Goal: Task Accomplishment & Management: Manage account settings

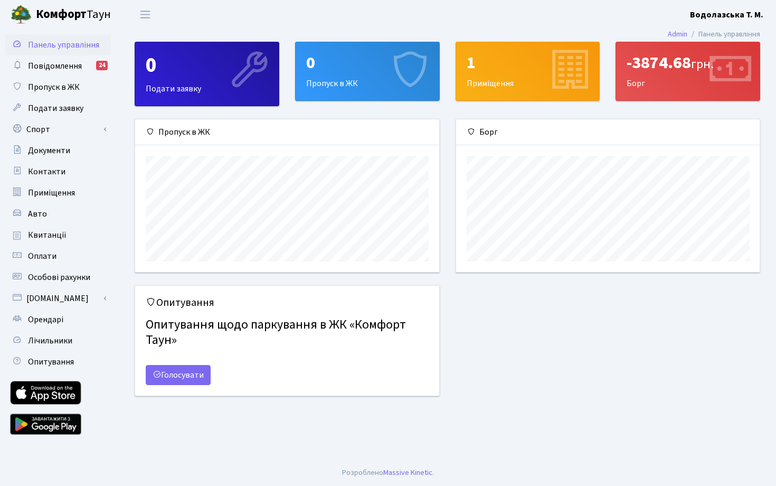
scroll to position [153, 304]
click at [705, 70] on icon at bounding box center [729, 71] width 50 height 50
click at [206, 375] on link "Голосувати" at bounding box center [178, 375] width 65 height 20
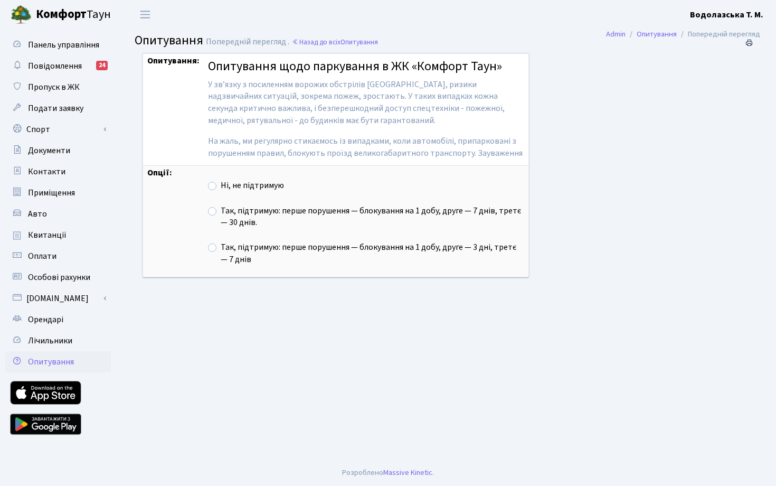
click at [221, 187] on label "Ні, не підтримую" at bounding box center [252, 185] width 63 height 12
click at [221, 186] on input "Ні, не підтримую" at bounding box center [224, 182] width 7 height 7
radio input "true"
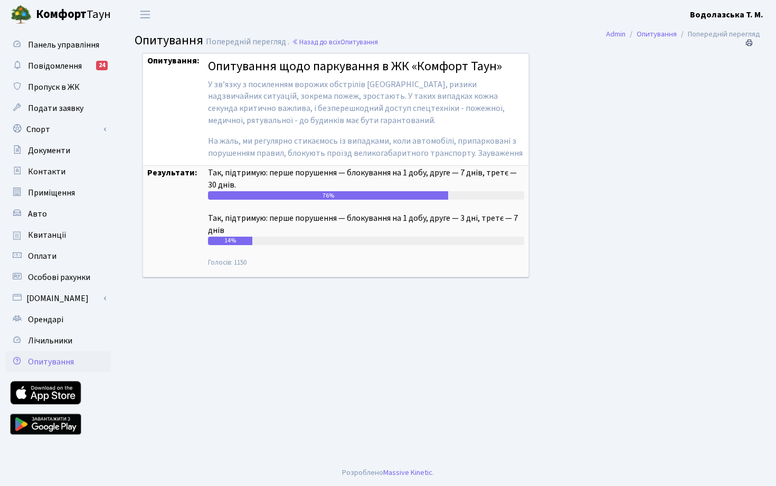
scroll to position [40, 0]
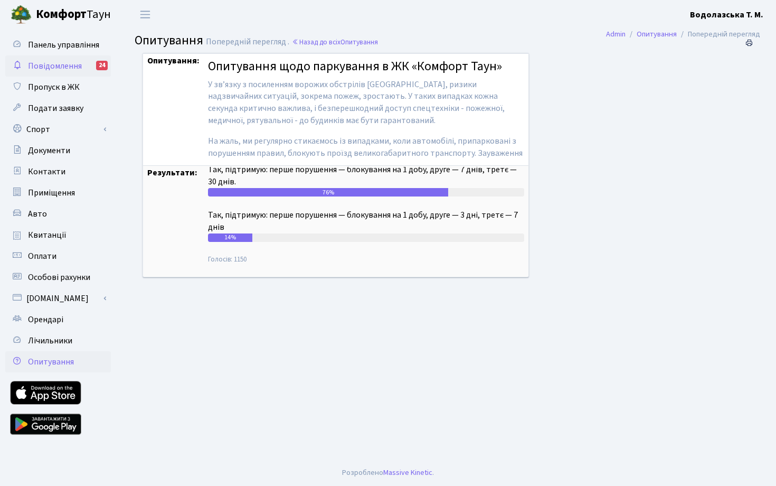
click at [72, 62] on span "Повідомлення" at bounding box center [55, 66] width 54 height 12
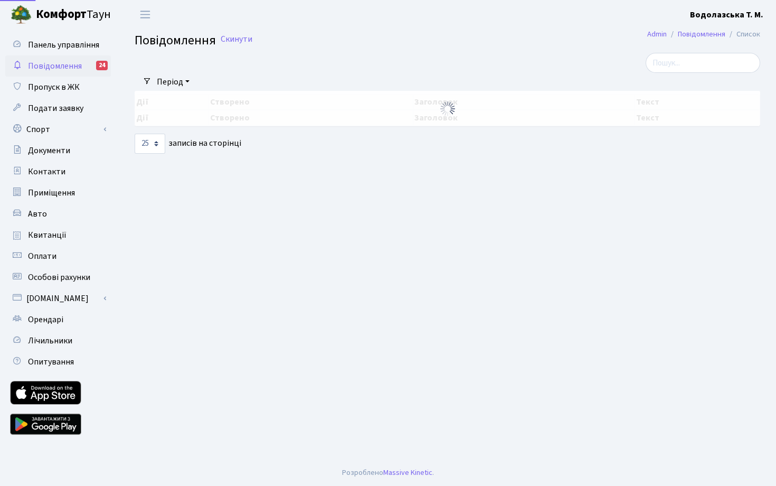
select select "25"
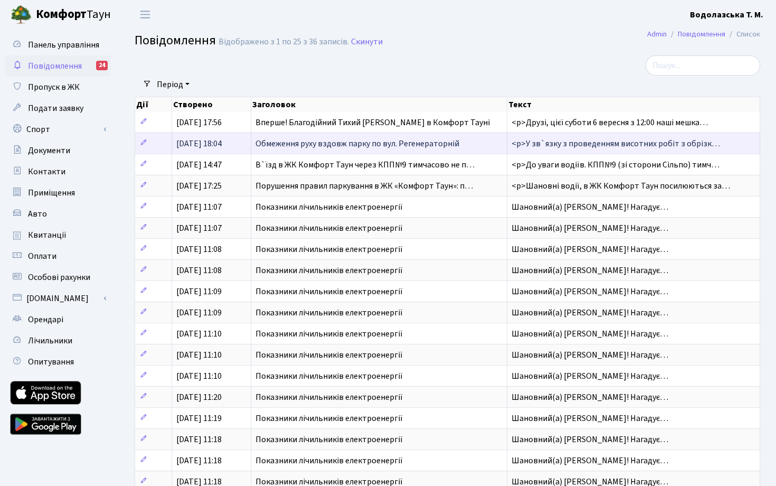
click at [452, 147] on span "Обмеження руху вздовж парку по вул. Регенераторній" at bounding box center [358, 144] width 204 height 12
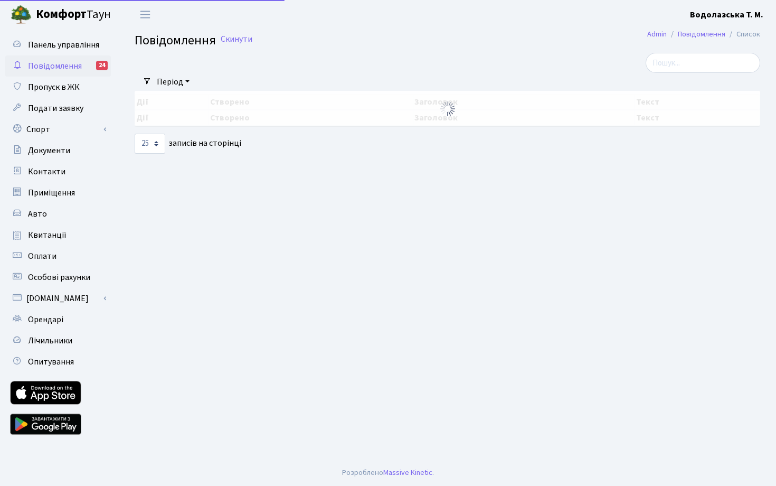
select select "25"
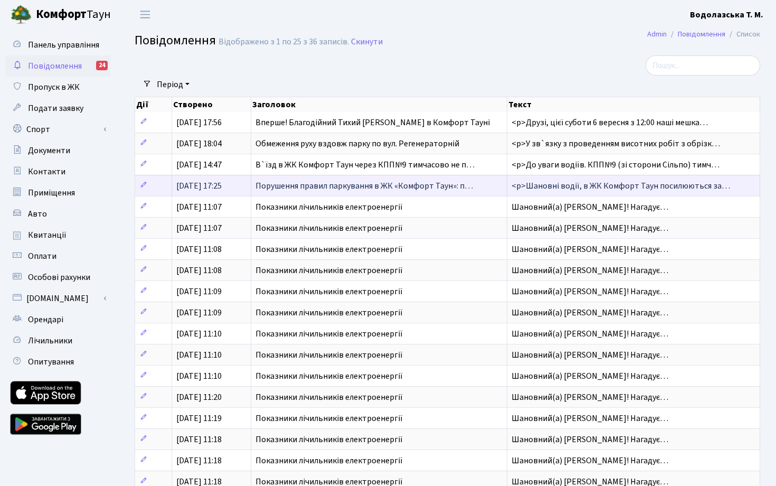
click at [385, 188] on span "Порушення правил паркування в ЖК «Комфорт Таун»: п…" at bounding box center [365, 186] width 218 height 12
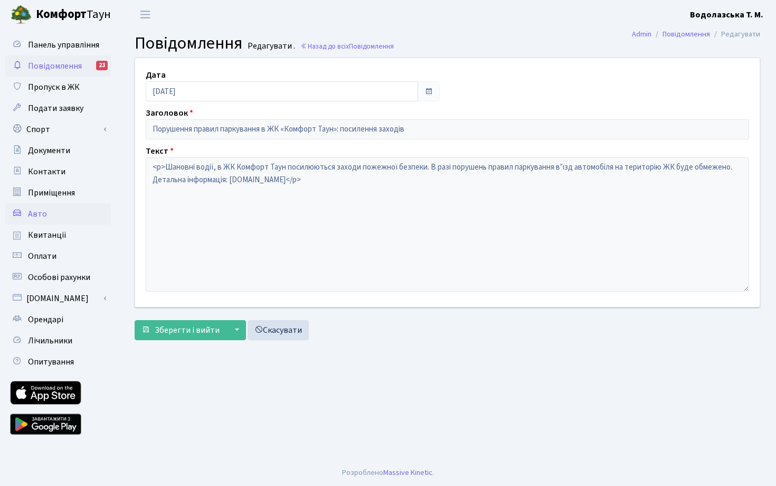
click at [78, 218] on link "Авто" at bounding box center [58, 213] width 106 height 21
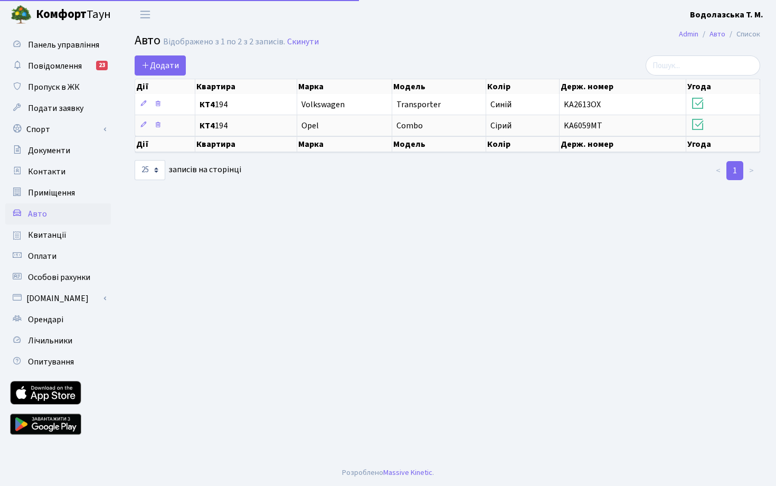
select select "25"
click at [93, 73] on link "Повідомлення 23" at bounding box center [58, 65] width 106 height 21
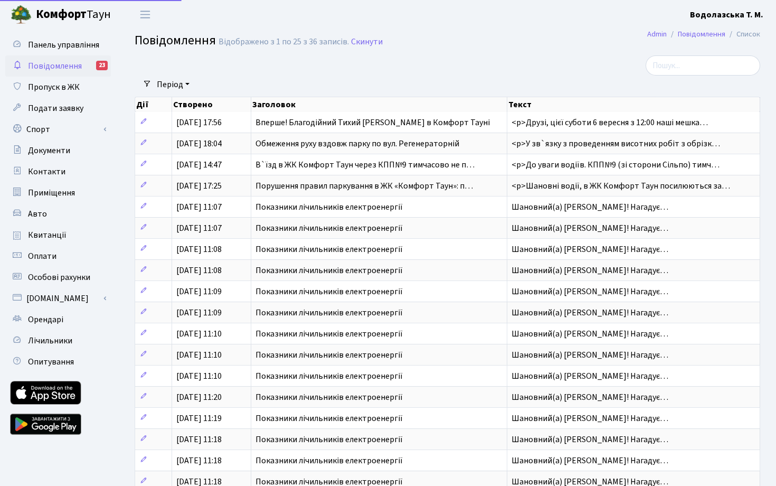
select select "25"
click at [84, 47] on span "Панель управління" at bounding box center [63, 45] width 71 height 12
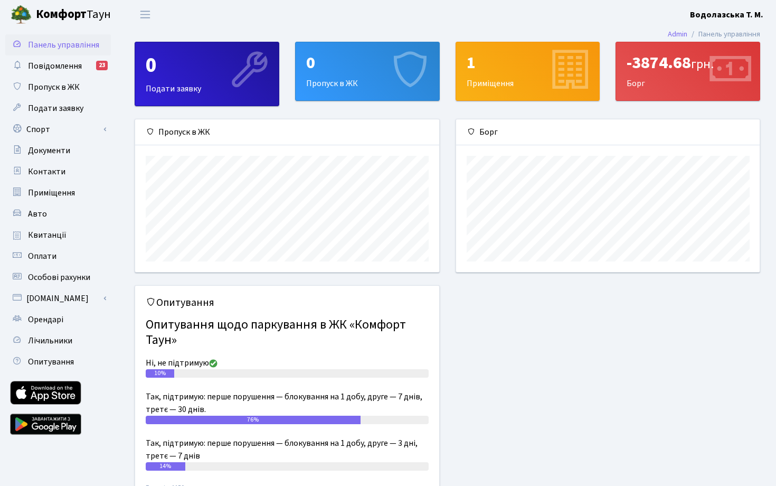
scroll to position [153, 304]
click at [64, 114] on span "Подати заявку" at bounding box center [55, 108] width 55 height 12
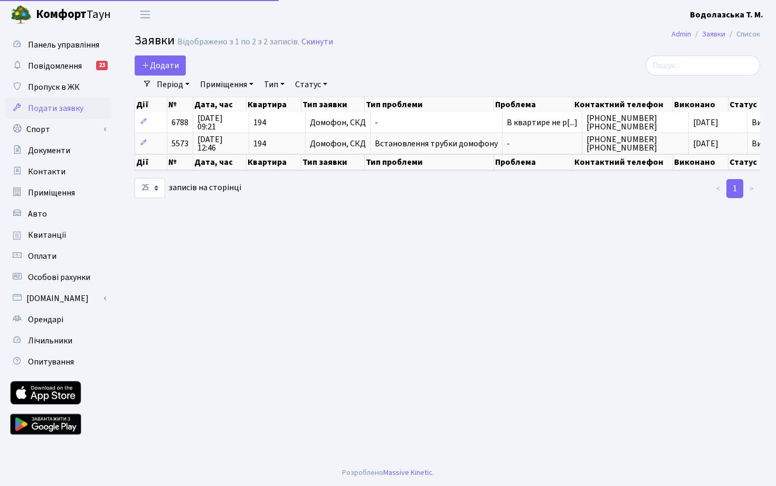
select select "25"
click at [77, 130] on link "Спорт" at bounding box center [58, 129] width 106 height 21
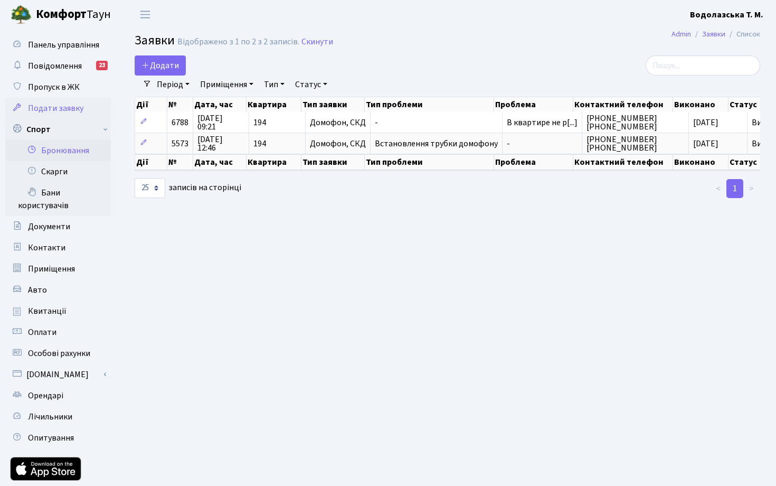
click at [91, 148] on link "Бронювання" at bounding box center [58, 150] width 106 height 21
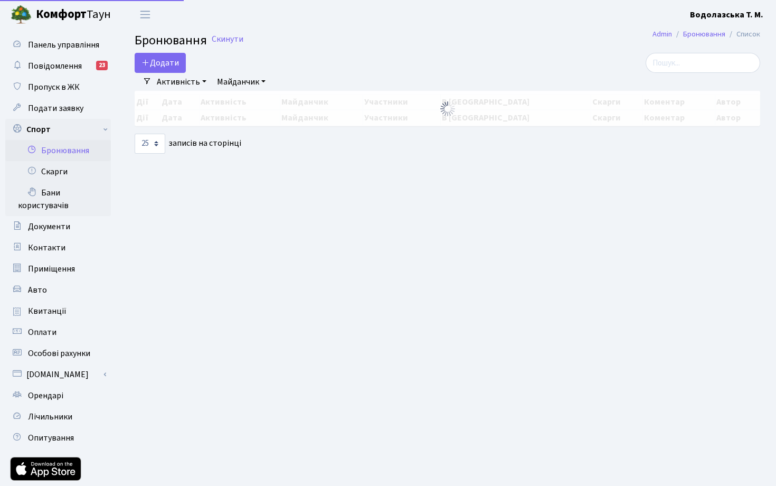
select select "25"
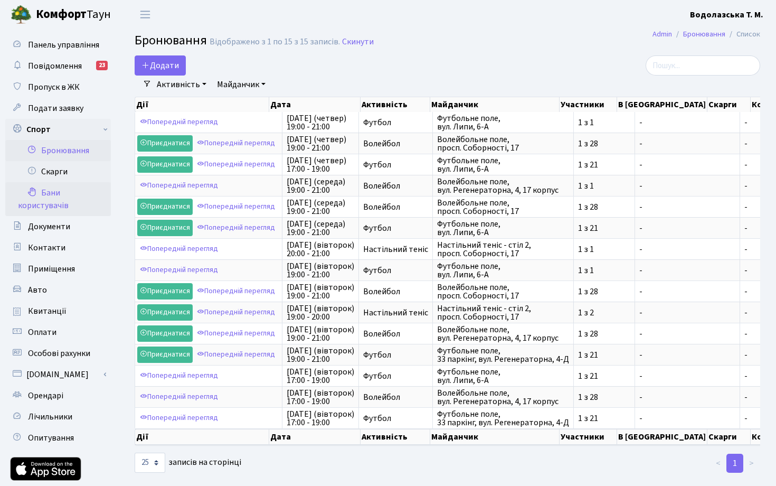
click at [56, 190] on link "Бани користувачів" at bounding box center [58, 199] width 106 height 34
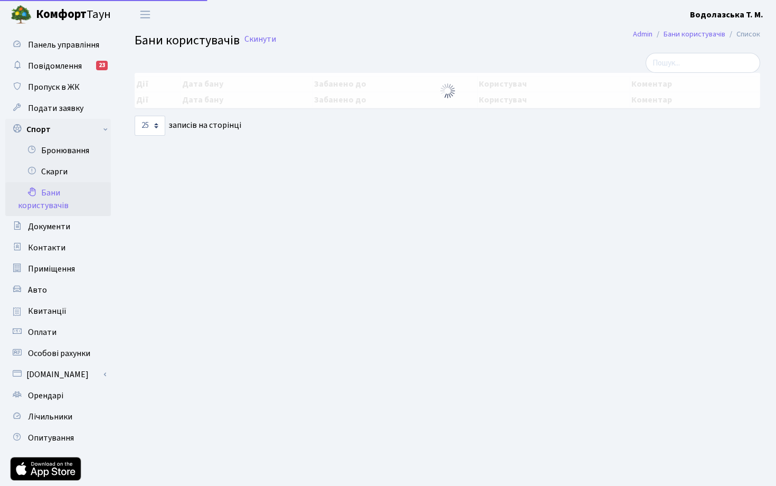
select select "25"
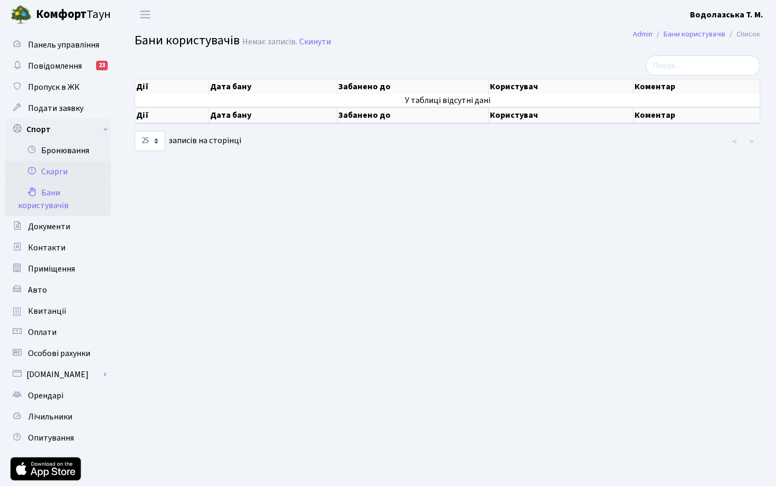
click at [74, 176] on link "Скарги" at bounding box center [58, 171] width 106 height 21
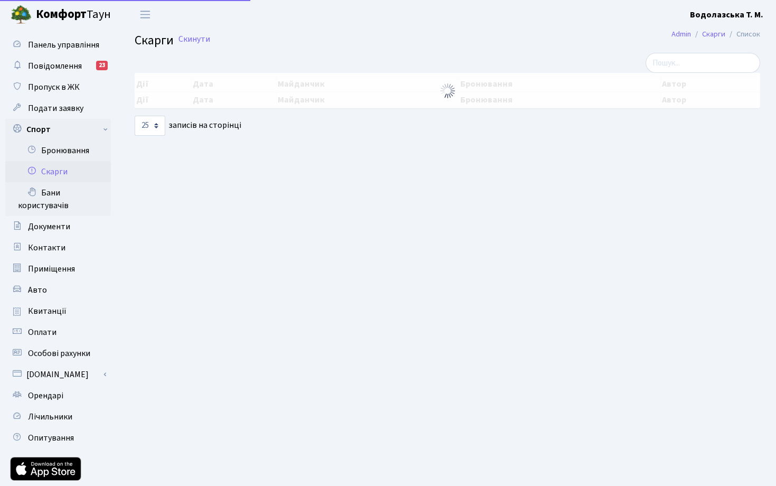
select select "25"
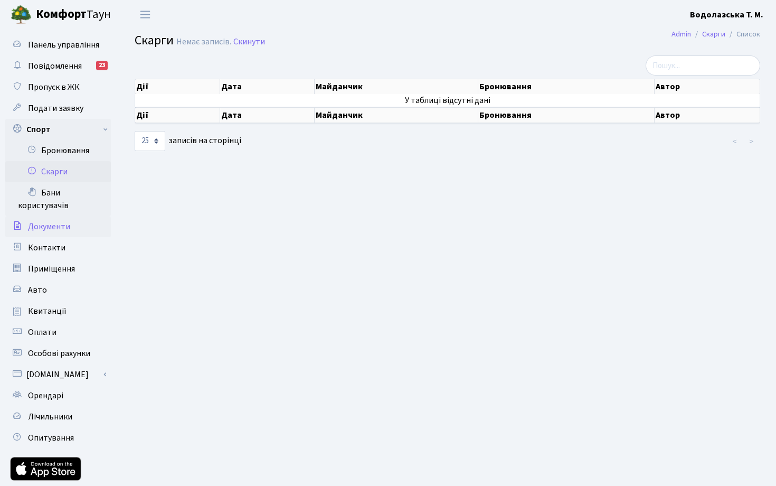
click at [63, 225] on span "Документи" at bounding box center [49, 227] width 42 height 12
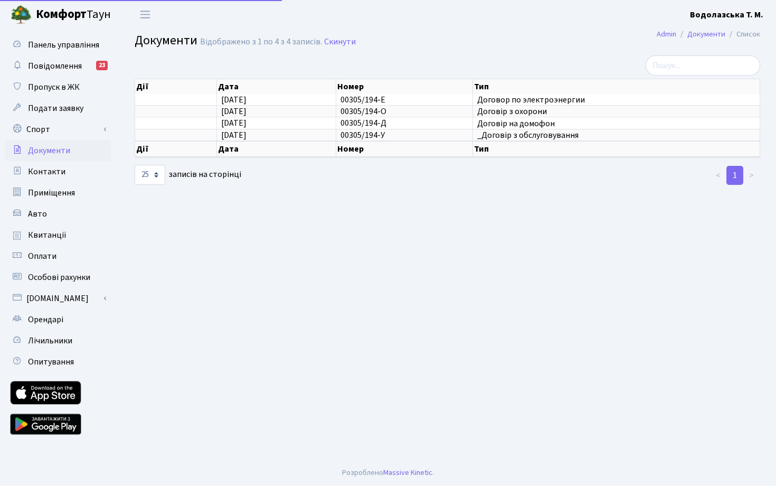
select select "25"
click at [57, 214] on link "Авто" at bounding box center [58, 213] width 106 height 21
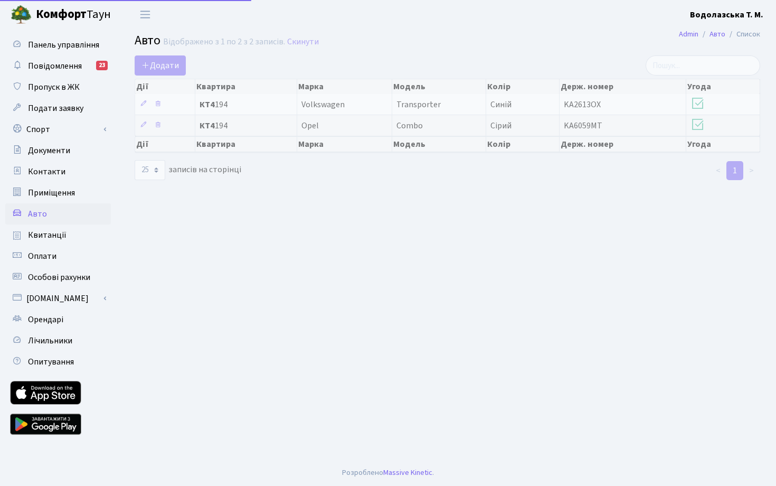
select select "25"
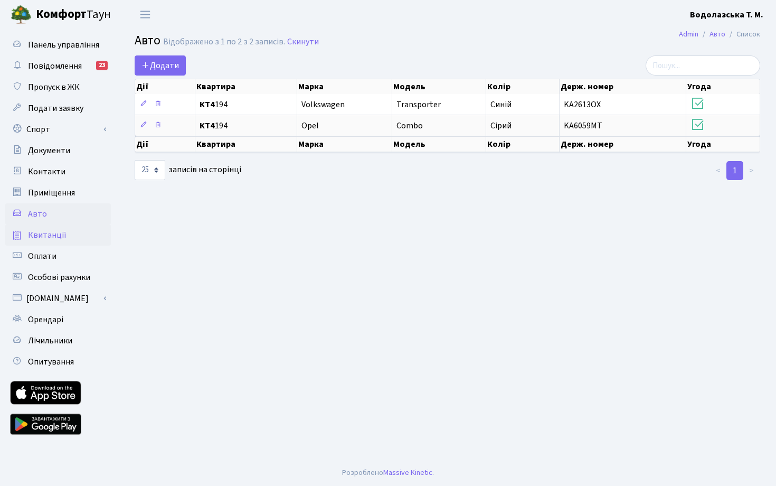
click at [57, 233] on span "Квитанції" at bounding box center [47, 235] width 39 height 12
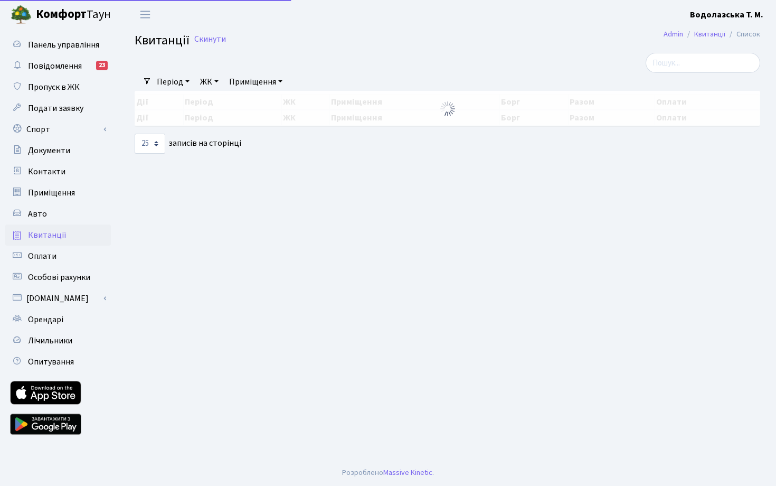
select select "25"
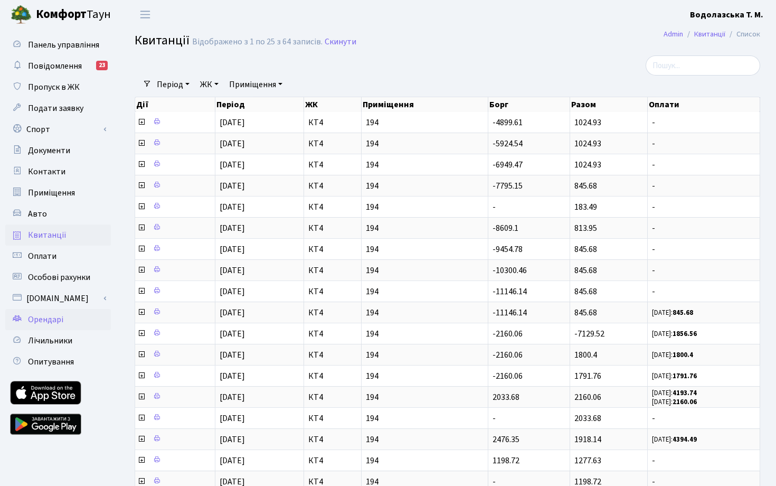
click at [46, 315] on span "Орендарі" at bounding box center [45, 320] width 35 height 12
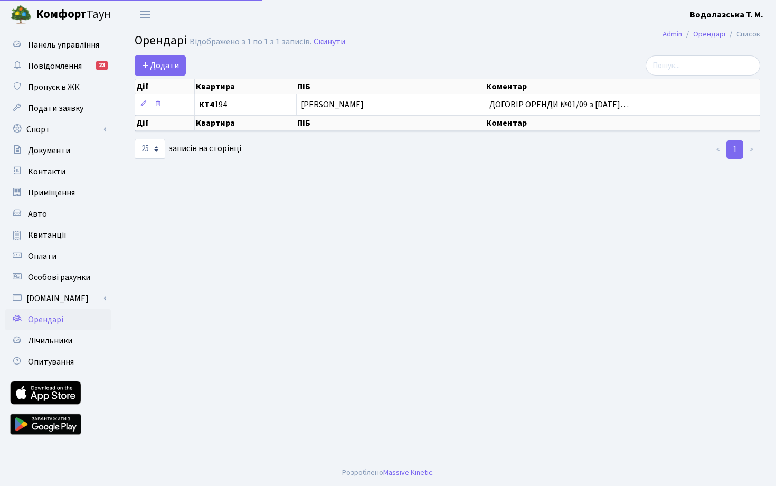
select select "25"
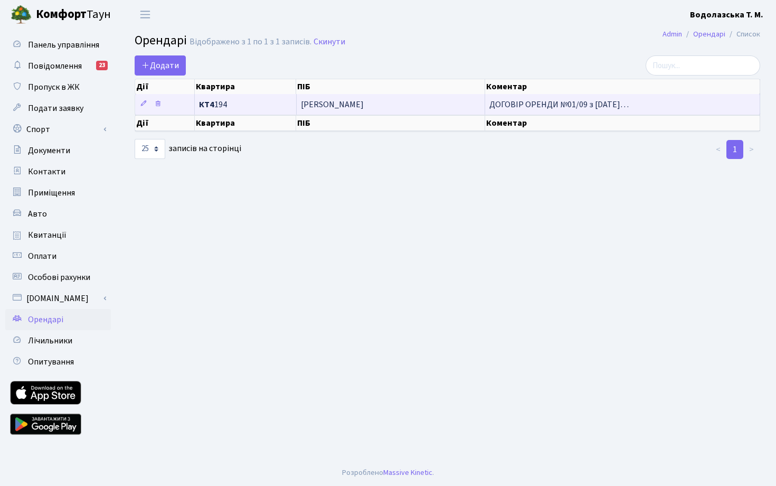
click at [500, 108] on span "ДОГОВІР ОРЕНДИ №01/09 з 01.09.20…" at bounding box center [558, 105] width 139 height 12
click at [143, 106] on icon at bounding box center [143, 103] width 7 height 7
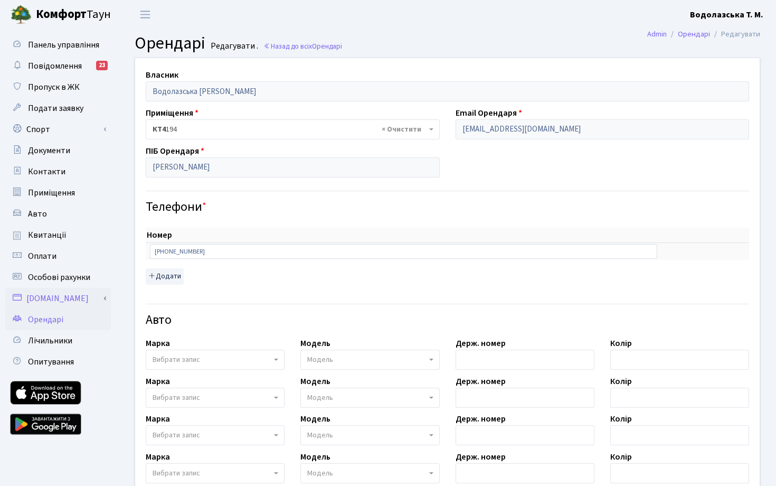
click at [51, 301] on link "[DOMAIN_NAME]" at bounding box center [58, 298] width 106 height 21
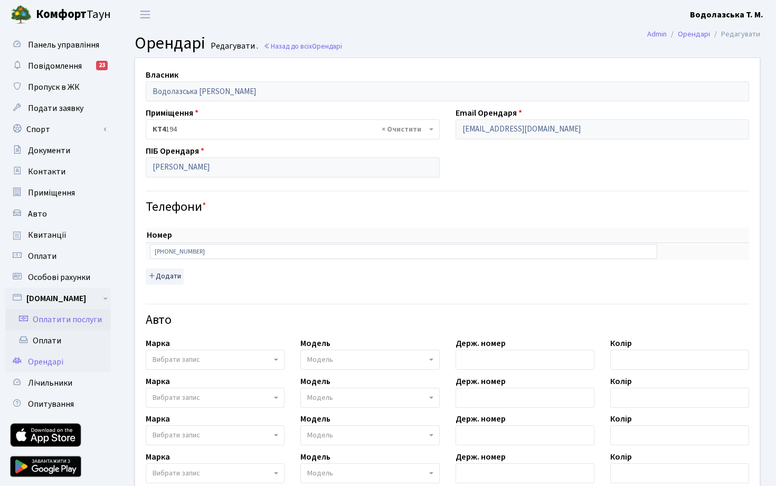
click at [63, 320] on link "Оплатити послуги" at bounding box center [58, 319] width 106 height 21
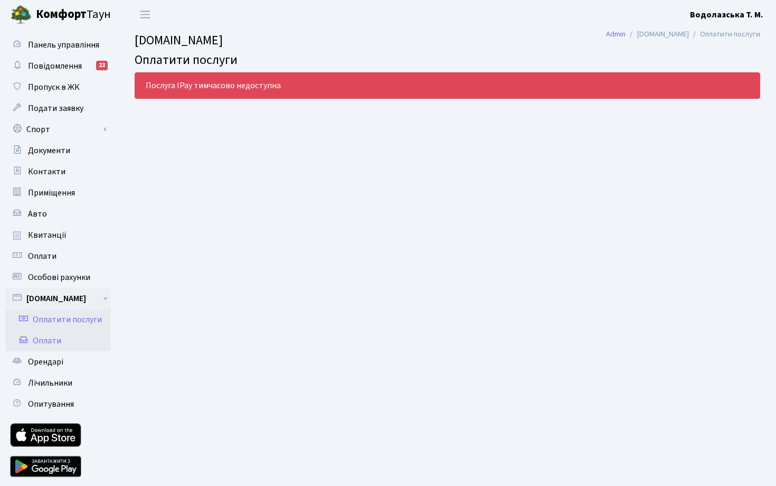
click at [58, 343] on link "Оплати" at bounding box center [58, 340] width 106 height 21
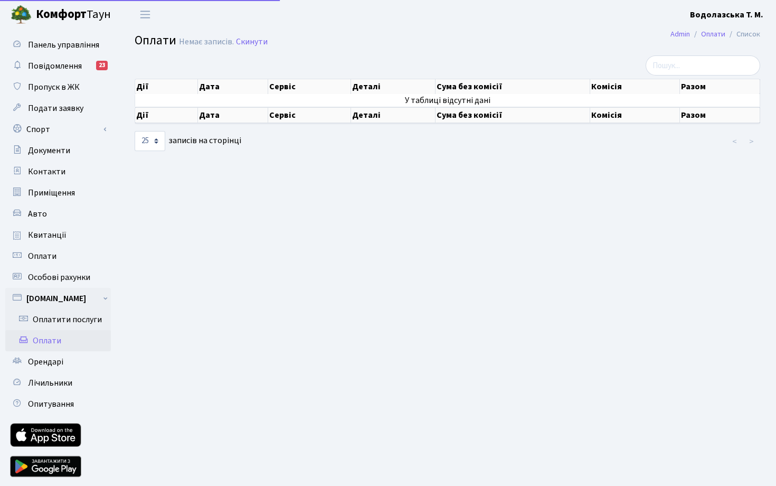
select select "25"
click at [78, 45] on span "Панель управління" at bounding box center [63, 45] width 71 height 12
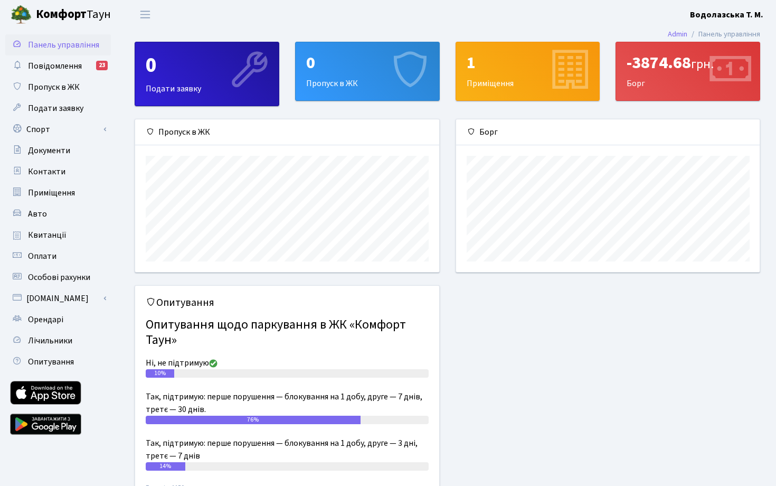
scroll to position [153, 304]
click at [559, 81] on icon at bounding box center [569, 71] width 50 height 50
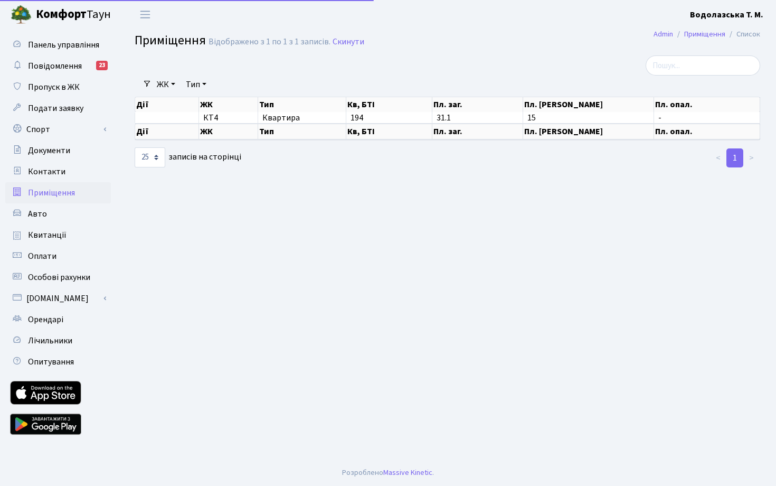
select select "25"
click at [86, 37] on link "Панель управління" at bounding box center [58, 44] width 106 height 21
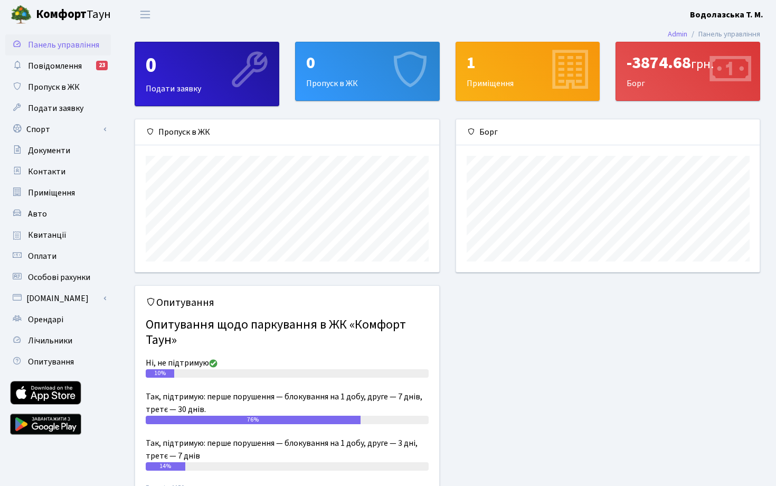
scroll to position [153, 304]
click at [350, 82] on div "0 Пропуск в ЖК" at bounding box center [368, 71] width 144 height 58
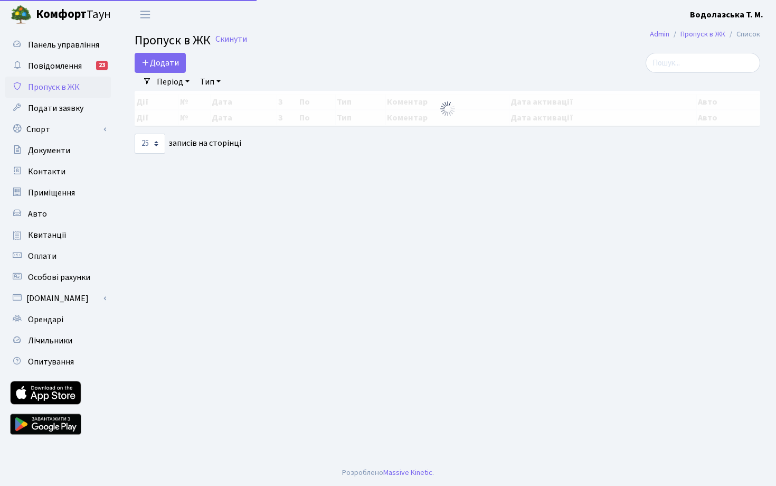
select select "25"
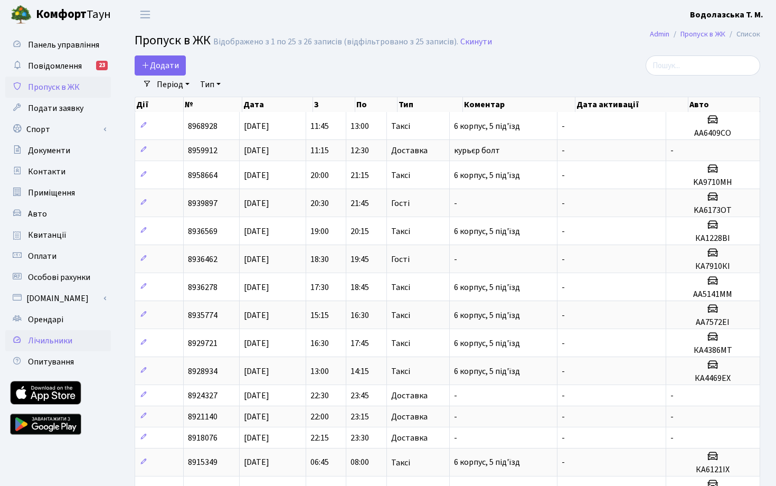
click at [72, 332] on link "Лічильники" at bounding box center [58, 340] width 106 height 21
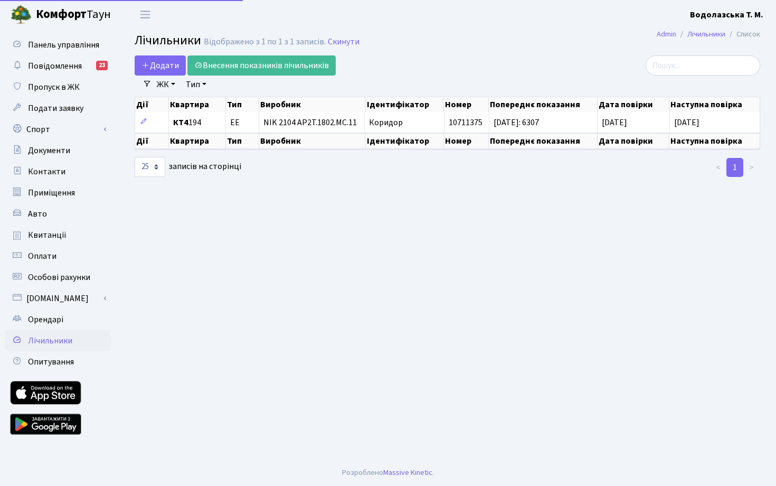
select select "25"
click at [46, 361] on span "Опитування" at bounding box center [51, 362] width 46 height 12
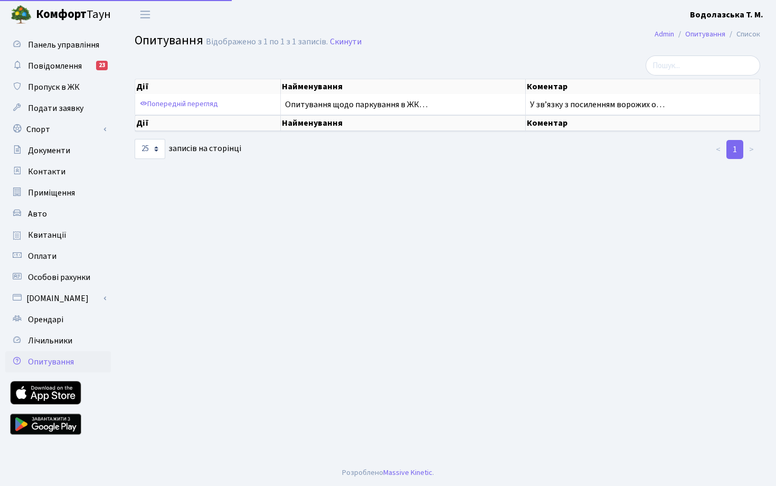
select select "25"
